Goal: Entertainment & Leisure: Consume media (video, audio)

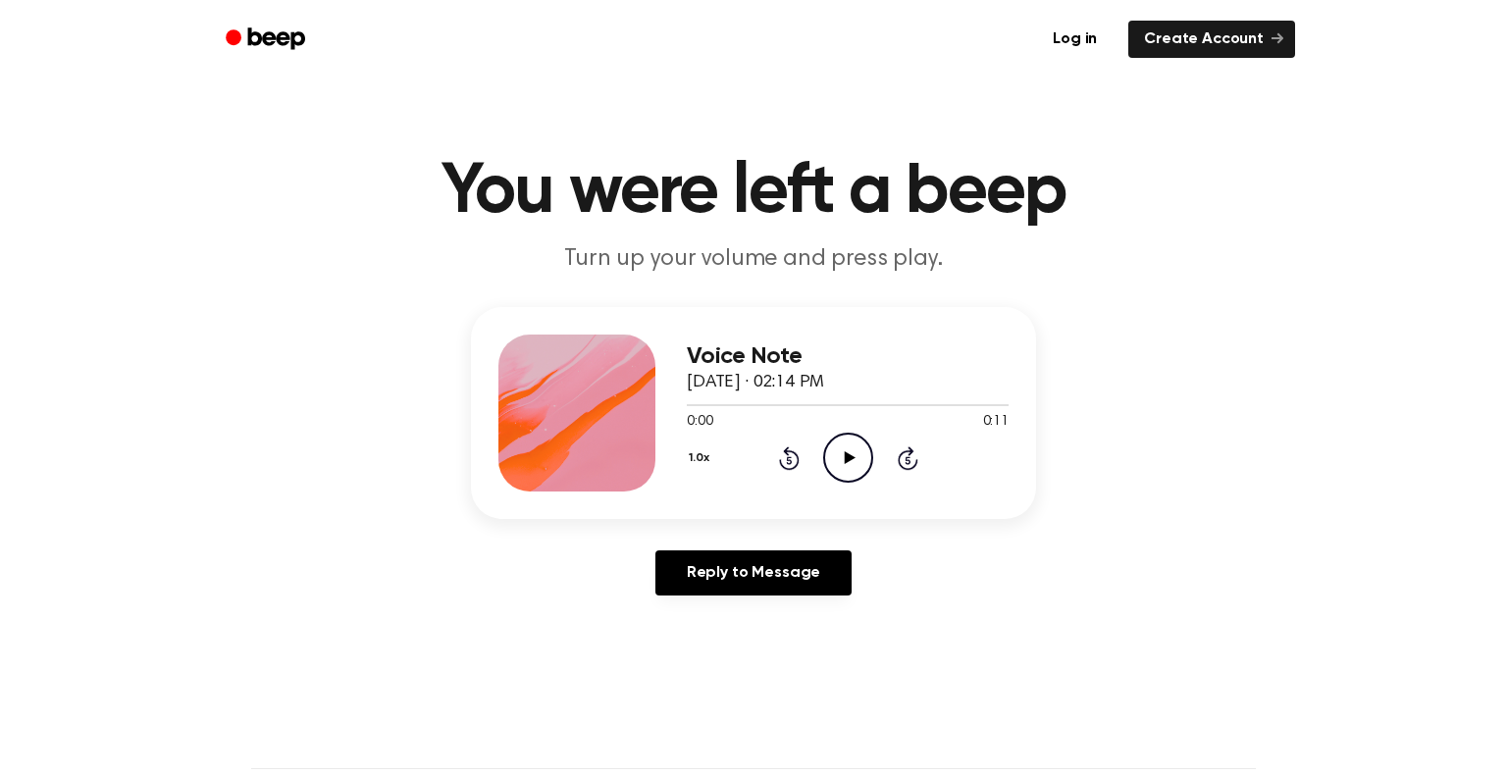
click at [846, 460] on icon at bounding box center [849, 457] width 11 height 13
click at [842, 449] on icon "Play Audio" at bounding box center [848, 458] width 50 height 50
click at [857, 458] on icon "Play Audio" at bounding box center [848, 458] width 50 height 50
click at [1422, 752] on main "You were left a beep Turn up your volume and press play. Voice Note September 2…" at bounding box center [753, 604] width 1507 height 1209
click at [851, 447] on icon "Play Audio" at bounding box center [848, 458] width 50 height 50
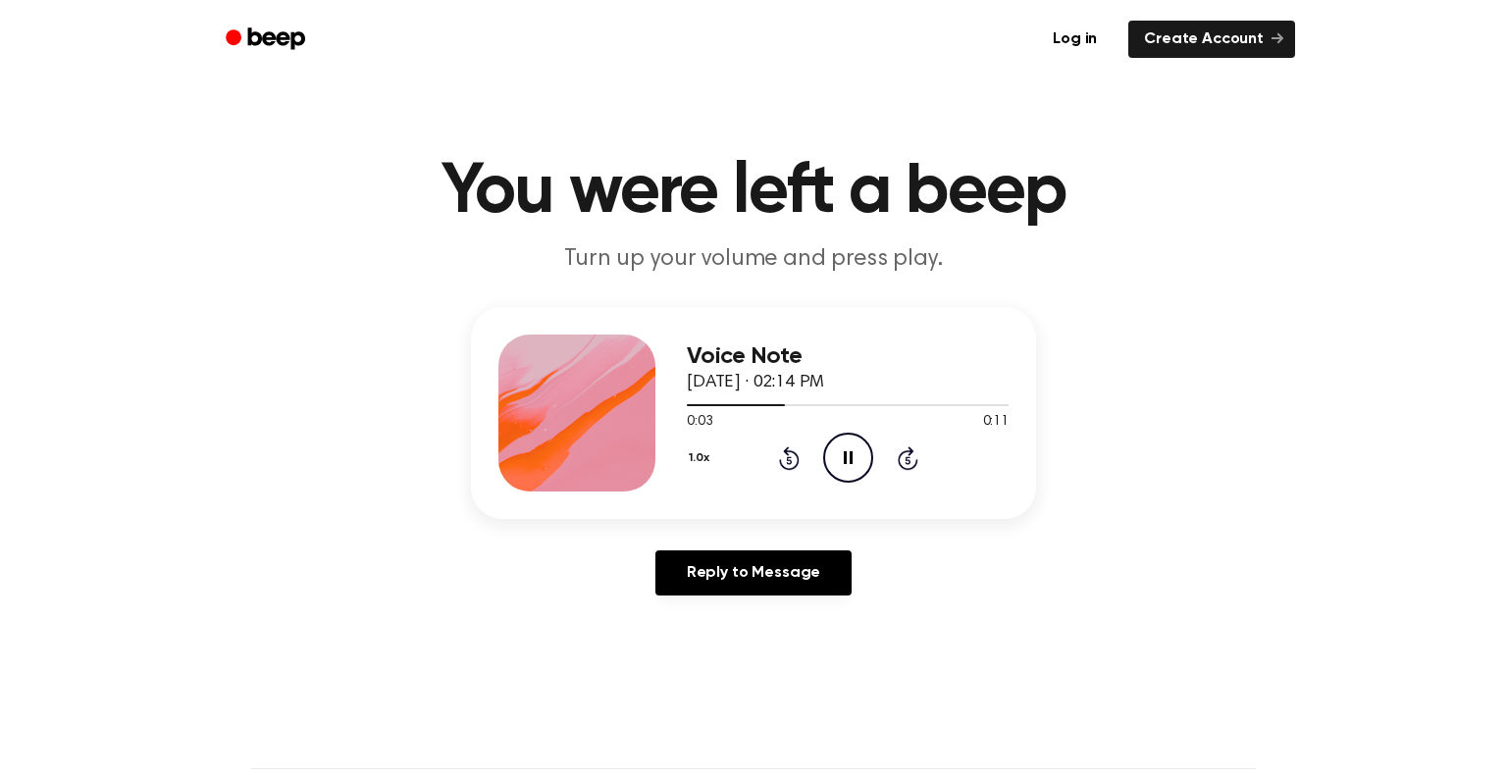
click at [860, 448] on icon "Pause Audio" at bounding box center [848, 458] width 50 height 50
click at [860, 448] on icon "Play Audio" at bounding box center [848, 458] width 50 height 50
click at [844, 453] on icon at bounding box center [849, 457] width 11 height 13
click at [859, 467] on icon "Pause Audio" at bounding box center [848, 458] width 50 height 50
click at [853, 466] on icon "Play Audio" at bounding box center [848, 458] width 50 height 50
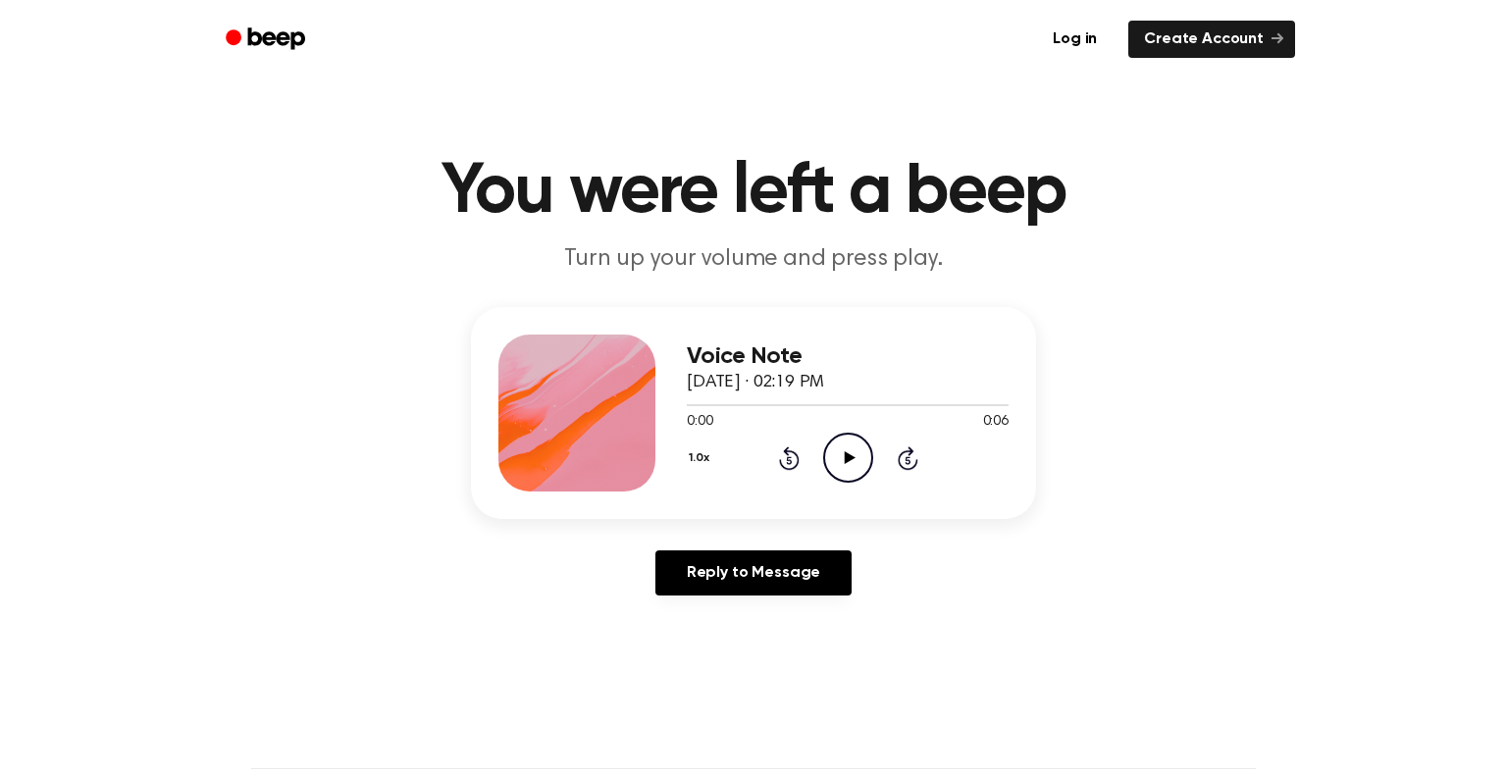
click at [846, 464] on icon "Play Audio" at bounding box center [848, 458] width 50 height 50
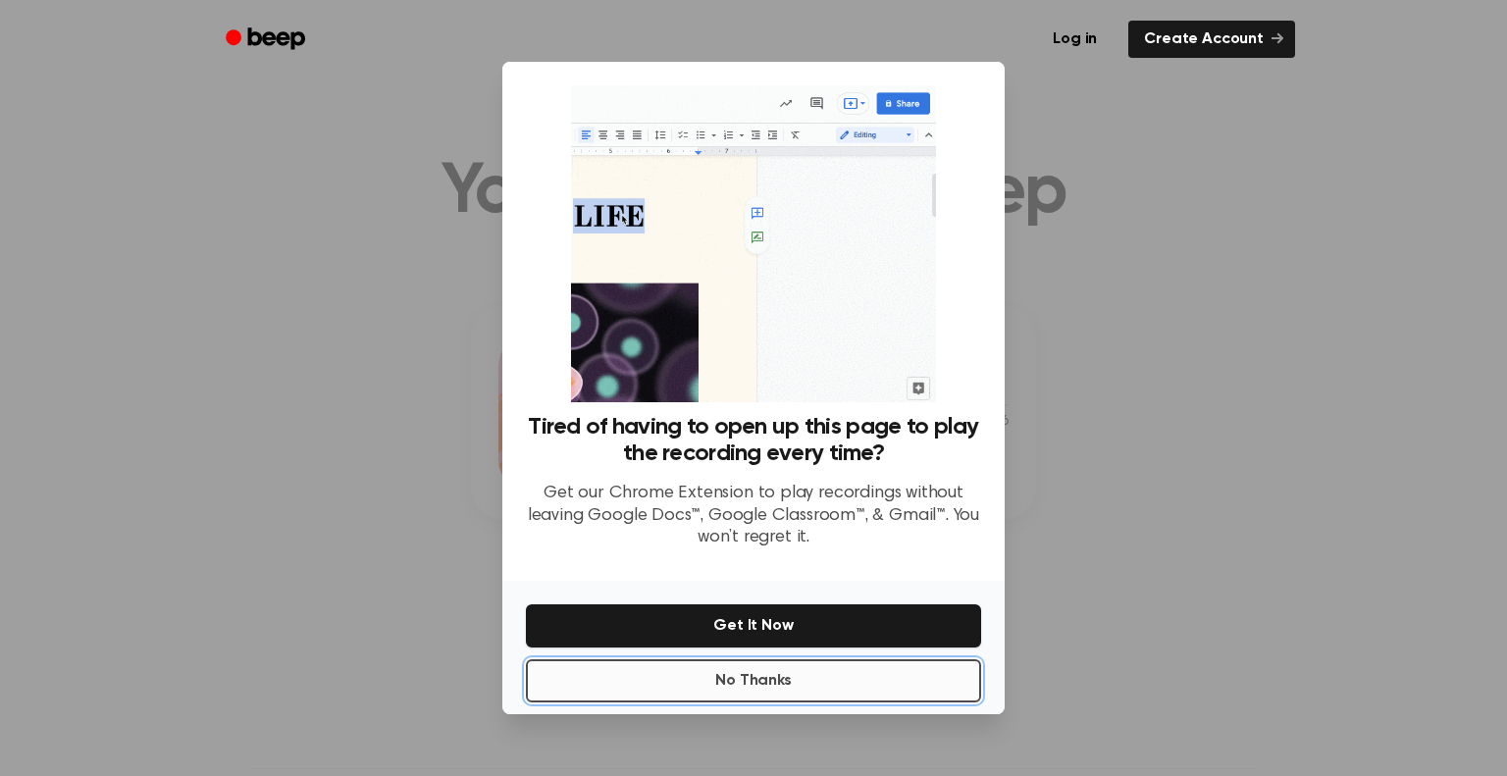
click at [852, 679] on button "No Thanks" at bounding box center [753, 680] width 455 height 43
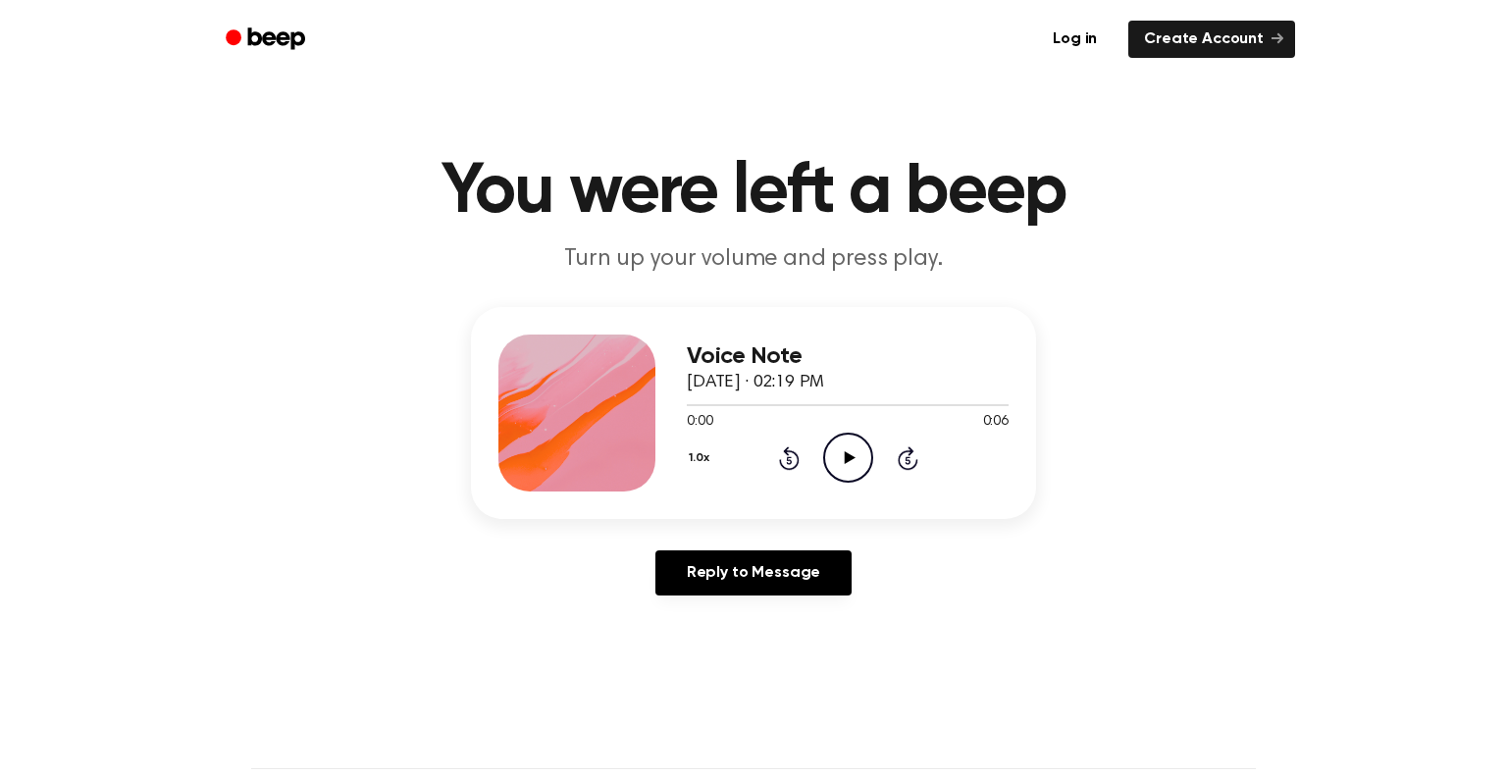
click at [834, 462] on icon "Play Audio" at bounding box center [848, 458] width 50 height 50
click at [844, 454] on icon at bounding box center [848, 457] width 9 height 13
click at [844, 454] on icon at bounding box center [849, 457] width 11 height 13
click at [852, 441] on icon "Play Audio" at bounding box center [848, 458] width 50 height 50
click at [847, 443] on icon "Play Audio" at bounding box center [848, 458] width 50 height 50
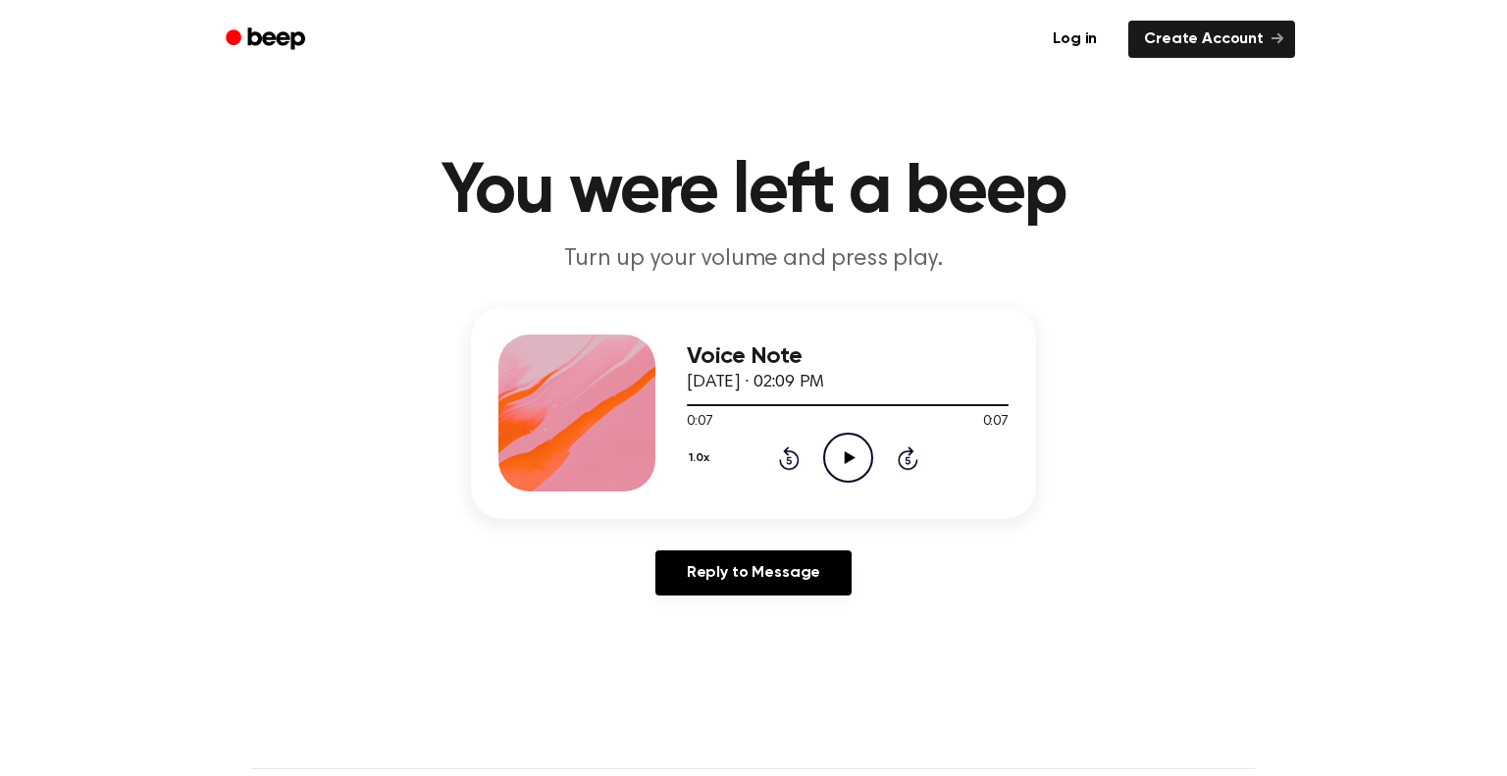
click at [842, 444] on icon "Play Audio" at bounding box center [848, 458] width 50 height 50
